Goal: Task Accomplishment & Management: Use online tool/utility

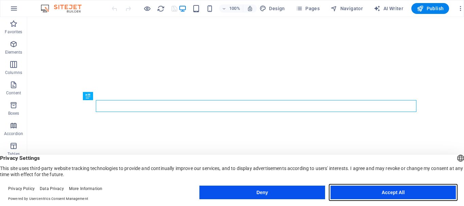
click at [367, 192] on button "Accept All" at bounding box center [393, 193] width 125 height 14
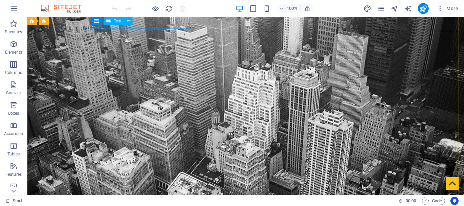
click at [125, 23] on button at bounding box center [128, 21] width 8 height 8
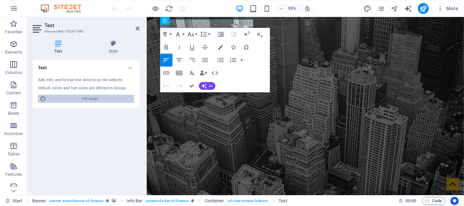
click at [112, 100] on span "Edit design" at bounding box center [90, 99] width 84 height 8
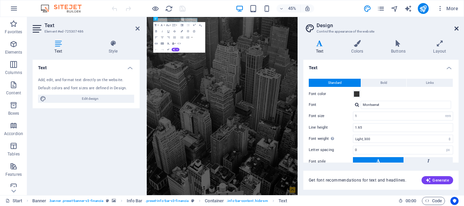
click at [460, 28] on aside "Design Control the appearance of the website Variants Text Colors Buttons Layou…" at bounding box center [381, 106] width 167 height 178
click at [457, 28] on icon at bounding box center [457, 28] width 4 height 5
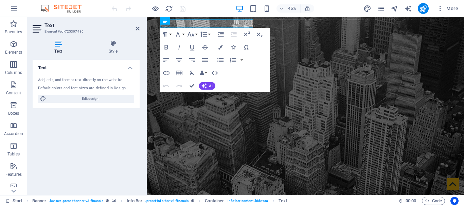
click at [114, 111] on div "Text Add, edit, and format text directly on the website. Default colors and fon…" at bounding box center [86, 125] width 107 height 130
click at [136, 28] on icon at bounding box center [138, 28] width 4 height 5
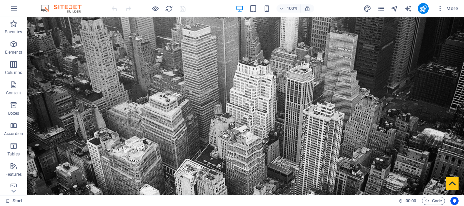
drag, startPoint x: 461, startPoint y: 101, endPoint x: 487, endPoint y: 24, distance: 81.3
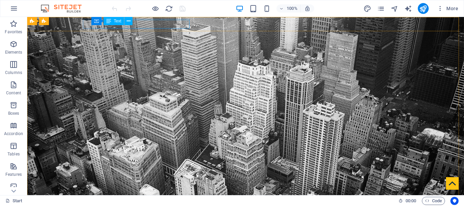
click at [114, 23] on span "Text" at bounding box center [117, 21] width 7 height 4
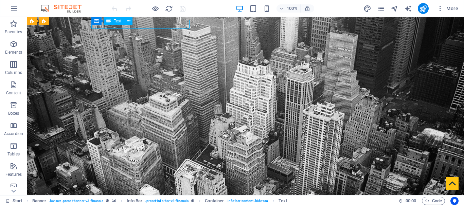
click at [109, 21] on icon at bounding box center [108, 21] width 5 height 8
click at [128, 20] on icon at bounding box center [129, 21] width 4 height 7
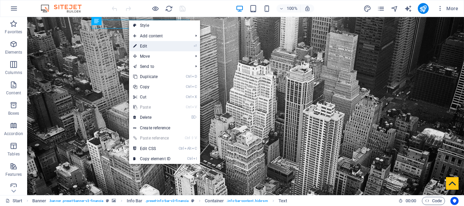
click at [145, 43] on link "⏎ Edit" at bounding box center [152, 46] width 46 height 10
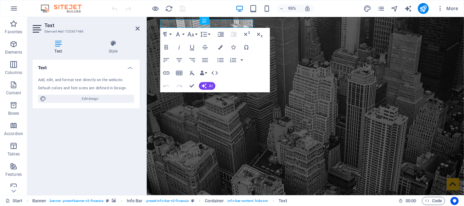
click at [89, 132] on div "Text Add, edit, and format text directly on the website. Default colors and fon…" at bounding box center [86, 125] width 107 height 130
click at [135, 28] on h2 "Text" at bounding box center [92, 25] width 95 height 6
drag, startPoint x: 138, startPoint y: 30, endPoint x: 99, endPoint y: 30, distance: 38.8
click at [138, 30] on icon at bounding box center [138, 28] width 4 height 5
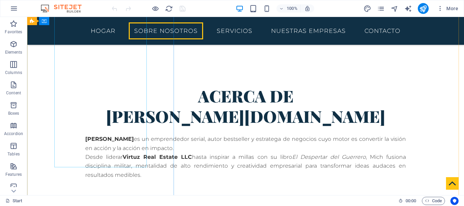
scroll to position [618, 0]
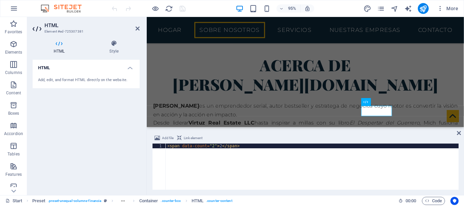
scroll to position [638, 0]
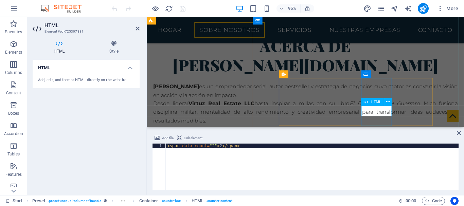
click at [375, 105] on div "HTML" at bounding box center [372, 103] width 23 height 8
click at [375, 104] on span "HTML" at bounding box center [376, 102] width 11 height 4
click at [67, 96] on div "HTML Add, edit, and format HTML directly on the website." at bounding box center [86, 125] width 107 height 130
click at [121, 40] on icon at bounding box center [113, 43] width 51 height 7
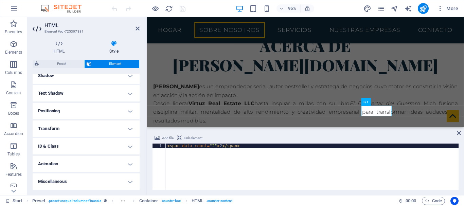
scroll to position [0, 0]
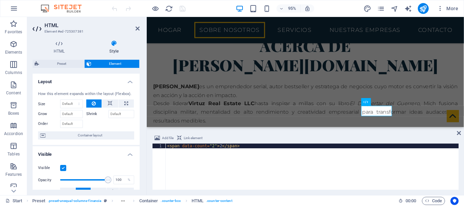
click at [67, 11] on img at bounding box center [64, 8] width 51 height 8
click at [8, 12] on button "button" at bounding box center [14, 8] width 16 height 16
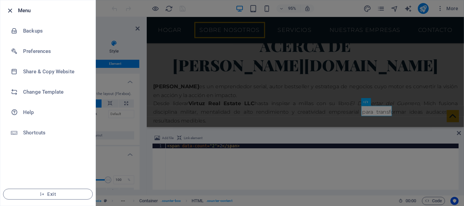
click at [10, 10] on icon "button" at bounding box center [10, 11] width 8 height 8
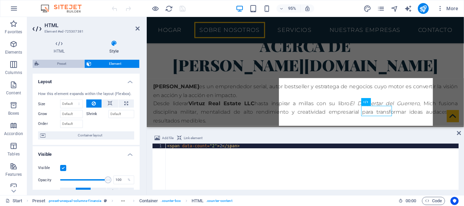
click at [64, 63] on span "Preset" at bounding box center [61, 64] width 41 height 8
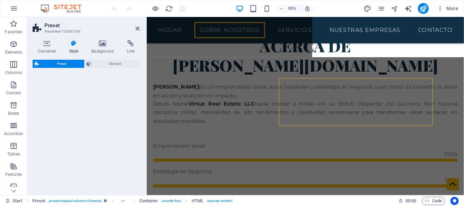
select select "px"
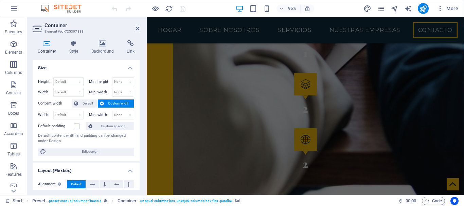
scroll to position [1674, 0]
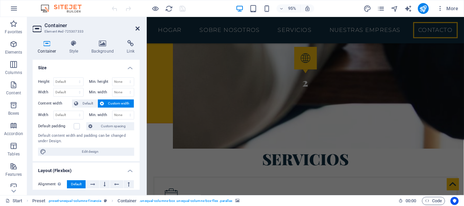
click at [136, 30] on icon at bounding box center [138, 28] width 4 height 5
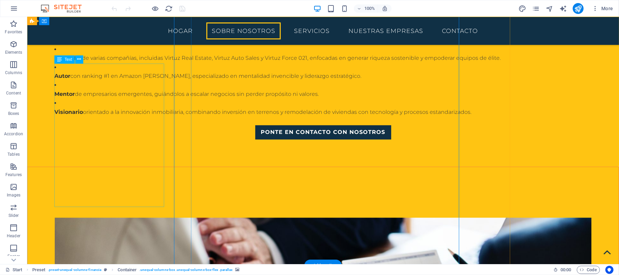
scroll to position [537, 0]
